Goal: Transaction & Acquisition: Book appointment/travel/reservation

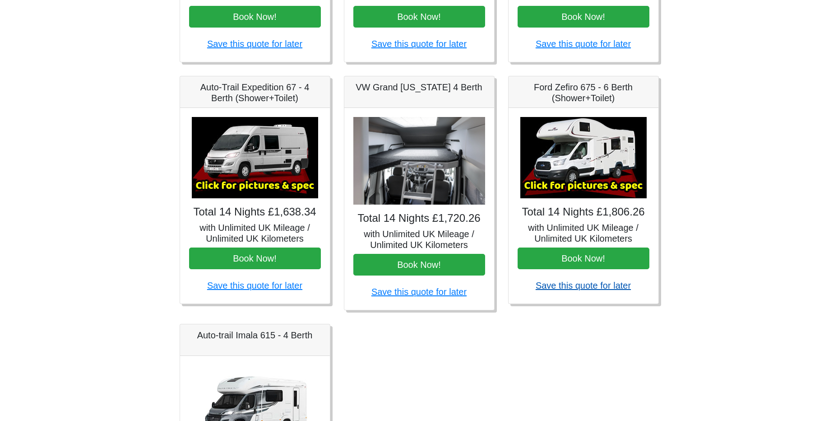
scroll to position [345, 0]
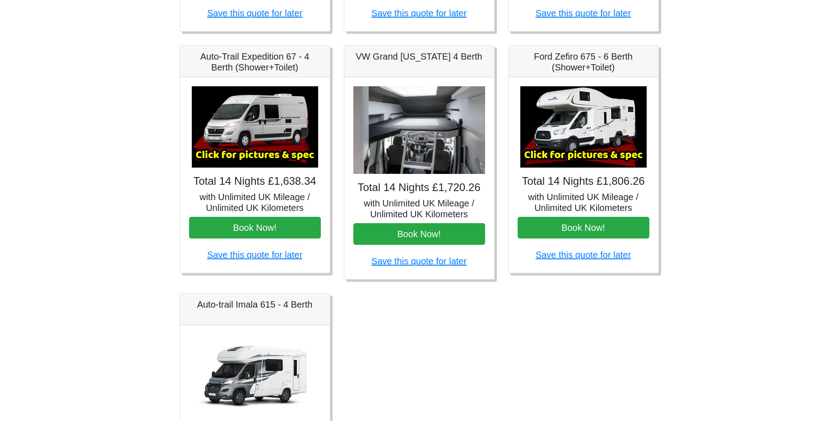
click at [281, 142] on img at bounding box center [255, 126] width 126 height 81
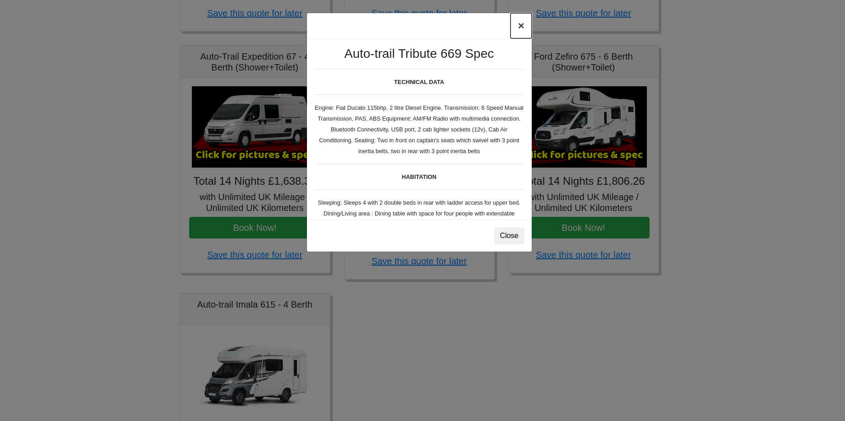
drag, startPoint x: 518, startPoint y: 27, endPoint x: 477, endPoint y: 60, distance: 53.0
click at [517, 28] on button "×" at bounding box center [520, 25] width 21 height 25
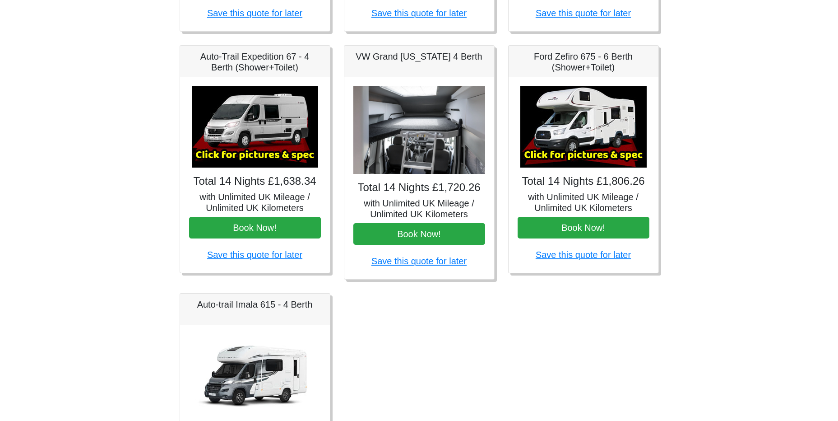
click at [279, 185] on h4 "Total 14 Nights £1,638.34" at bounding box center [255, 181] width 132 height 13
click at [268, 204] on h5 "with Unlimited UK Mileage / Unlimited UK Kilometers" at bounding box center [255, 202] width 132 height 22
click at [276, 157] on img at bounding box center [255, 126] width 126 height 81
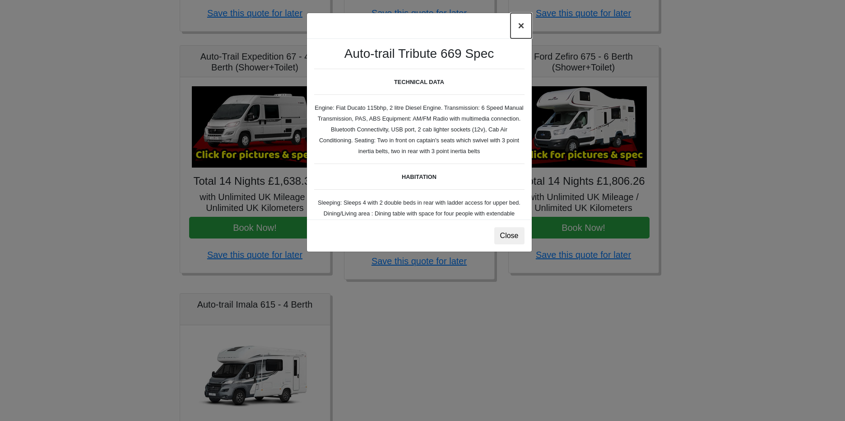
click at [522, 28] on button "×" at bounding box center [520, 25] width 21 height 25
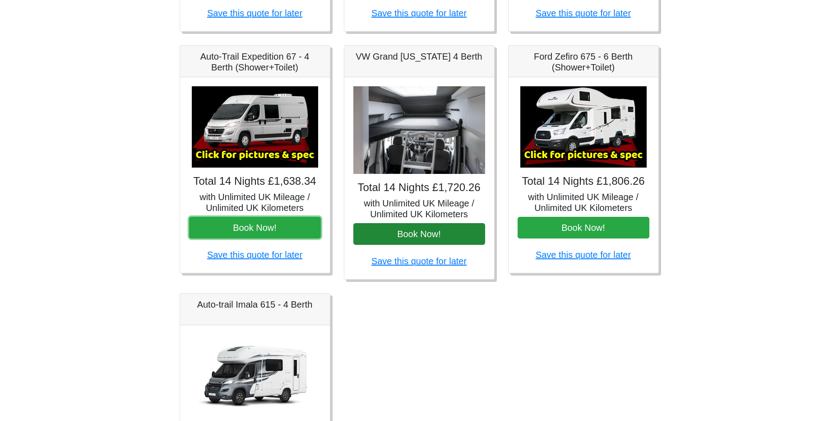
drag, startPoint x: 301, startPoint y: 227, endPoint x: 388, endPoint y: 232, distance: 87.7
click at [300, 227] on button "Book Now!" at bounding box center [255, 228] width 132 height 22
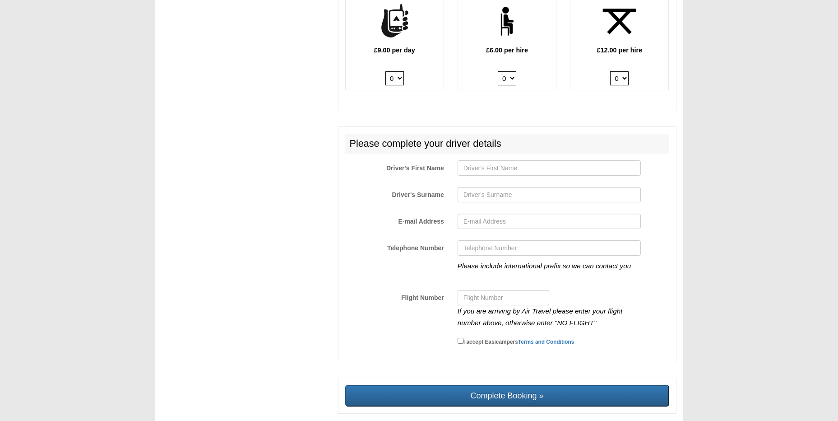
scroll to position [1343, 0]
